Goal: Navigation & Orientation: Understand site structure

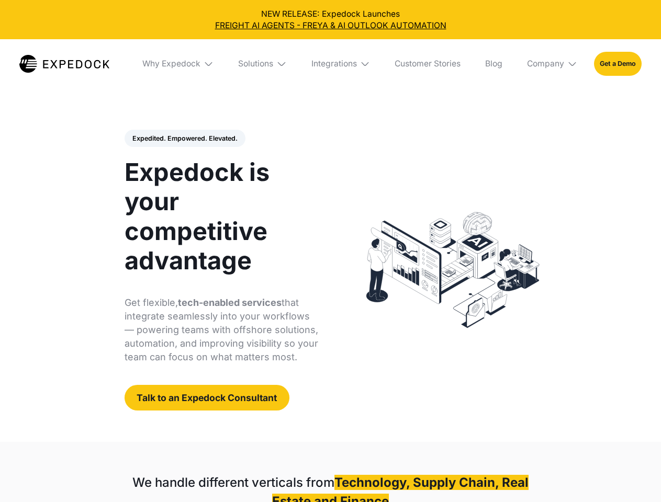
select select
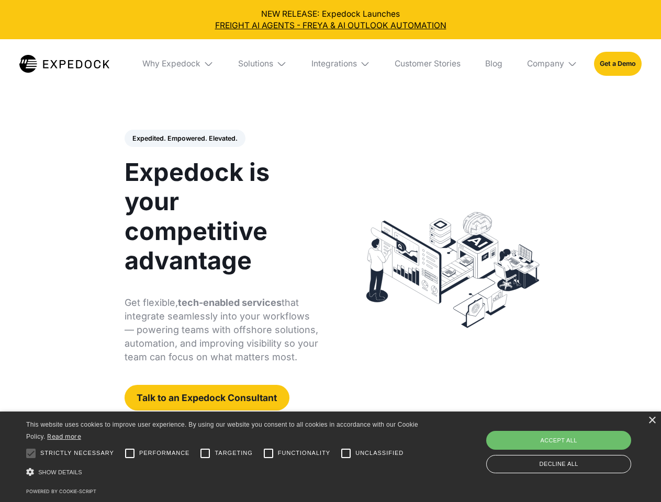
click at [330, 64] on div "Integrations" at bounding box center [334, 64] width 46 height 10
click at [178, 64] on div "Why Expedock" at bounding box center [171, 64] width 58 height 10
click at [263, 64] on div "Solutions" at bounding box center [255, 64] width 35 height 10
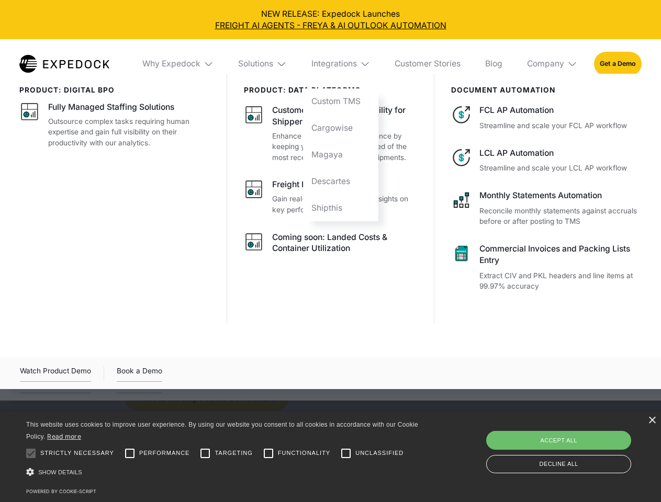
click at [341, 64] on div "Integrations" at bounding box center [334, 64] width 46 height 10
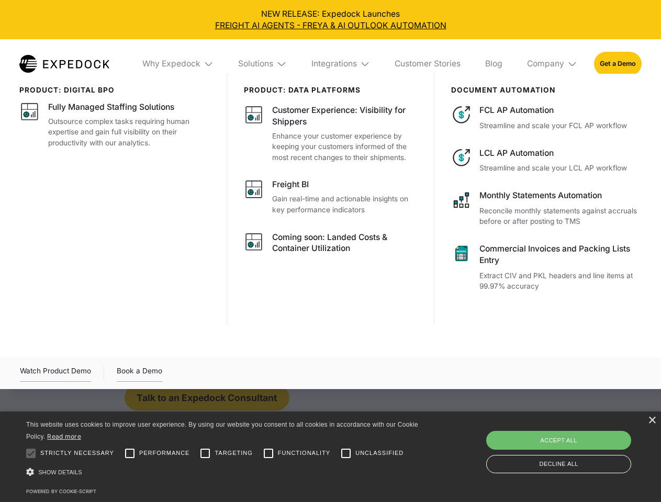
click at [552, 64] on div "Company" at bounding box center [545, 64] width 37 height 10
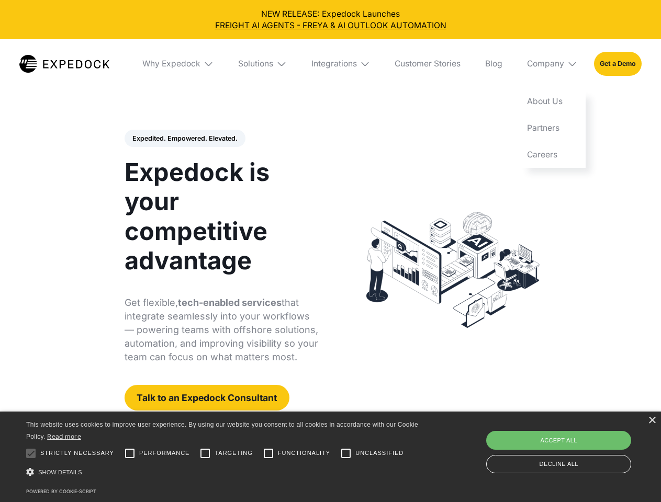
click at [184, 139] on div "Expedited. Empowered. Elevated. Automate Freight Document Extraction at 99.97% …" at bounding box center [222, 270] width 194 height 281
click at [31, 454] on div at bounding box center [30, 453] width 21 height 21
click at [130, 454] on input "Performance" at bounding box center [129, 453] width 21 height 21
checkbox input "true"
click at [205, 454] on input "Targeting" at bounding box center [205, 453] width 21 height 21
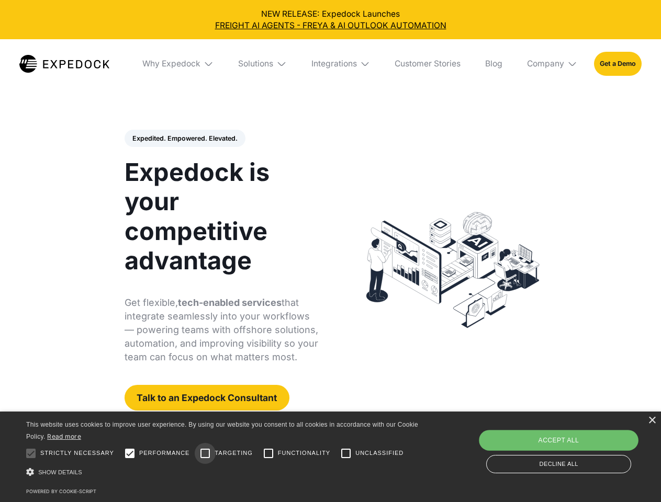
checkbox input "true"
click at [268, 454] on input "Functionality" at bounding box center [268, 453] width 21 height 21
checkbox input "true"
